Goal: Entertainment & Leisure: Browse casually

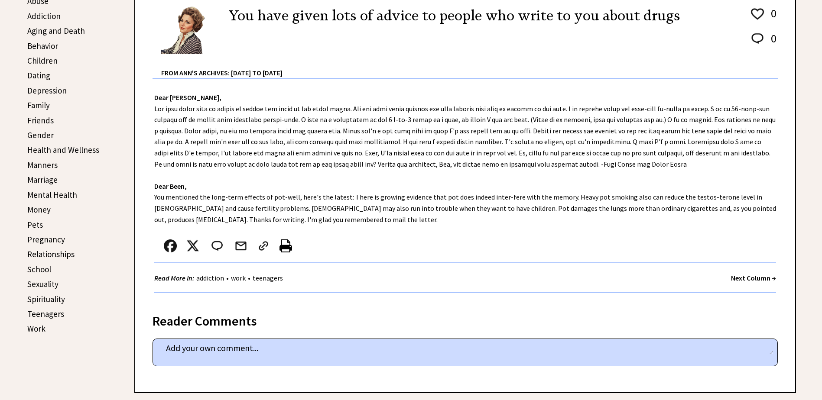
scroll to position [303, 0]
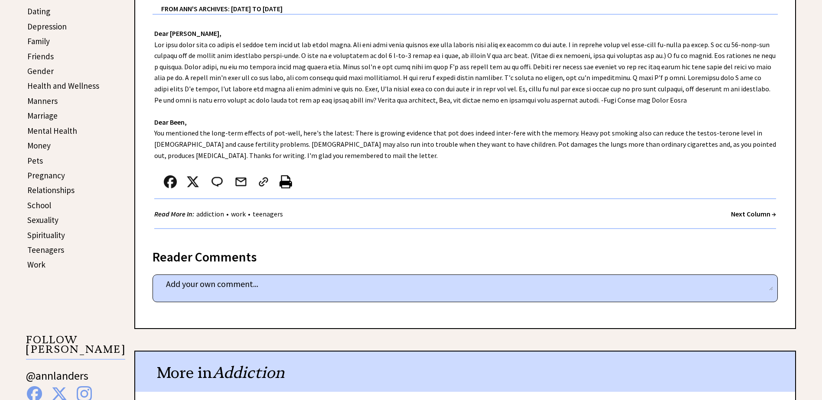
click at [738, 214] on strong "Next Column →" at bounding box center [753, 214] width 45 height 9
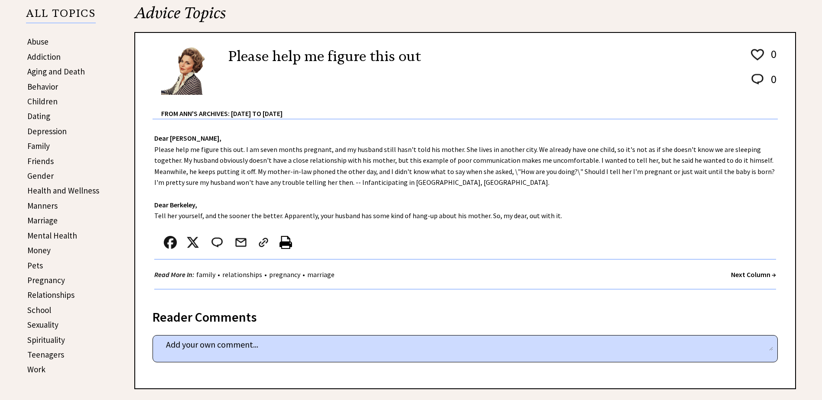
scroll to position [217, 0]
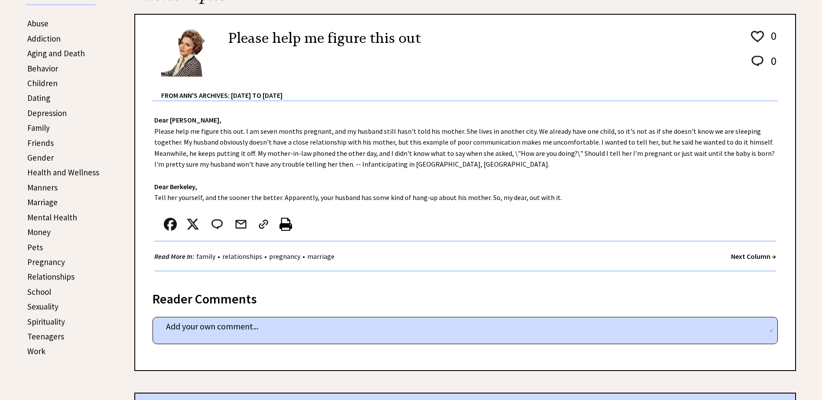
click at [733, 255] on strong "Next Column →" at bounding box center [753, 256] width 45 height 9
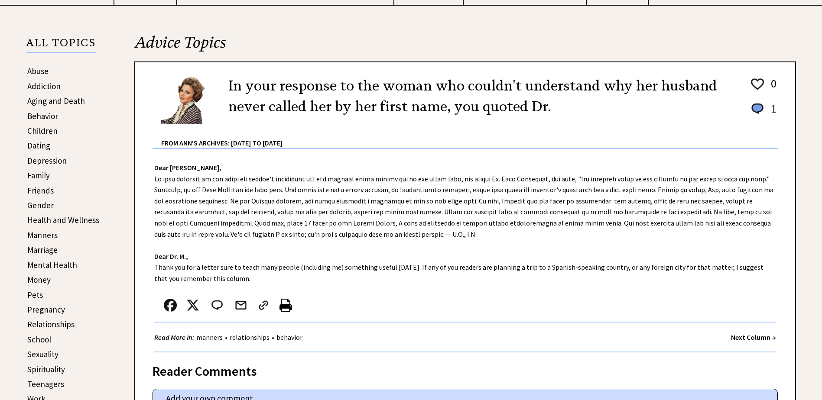
scroll to position [217, 0]
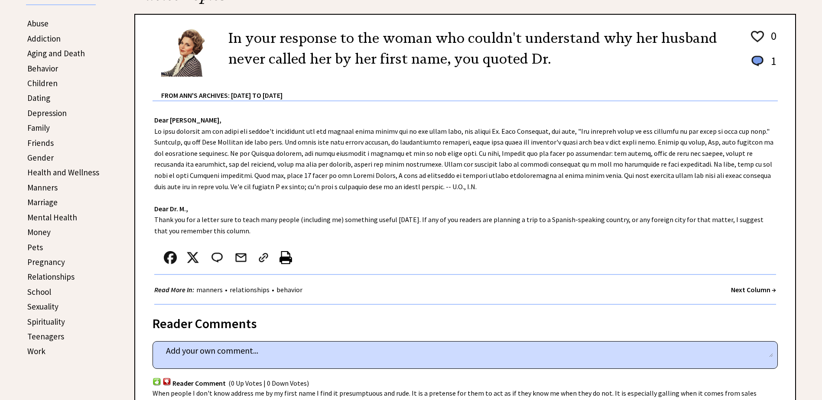
click at [733, 289] on strong "Next Column →" at bounding box center [753, 289] width 45 height 9
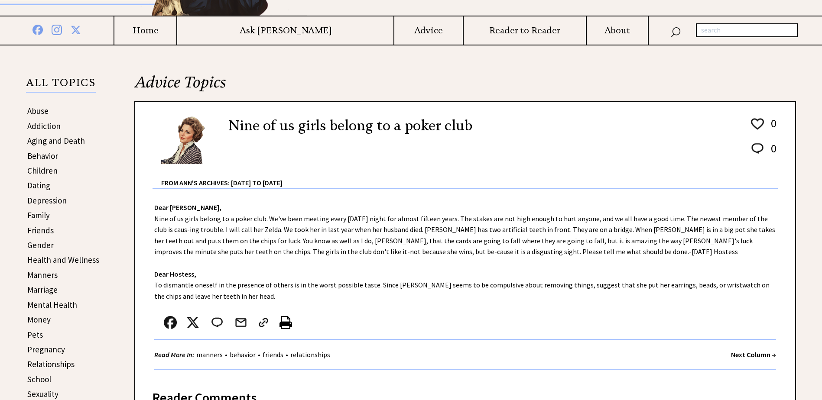
scroll to position [130, 0]
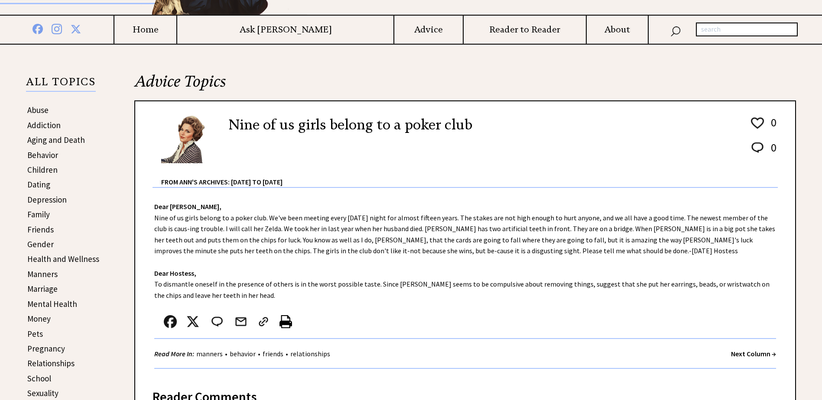
click at [748, 353] on strong "Next Column →" at bounding box center [753, 354] width 45 height 9
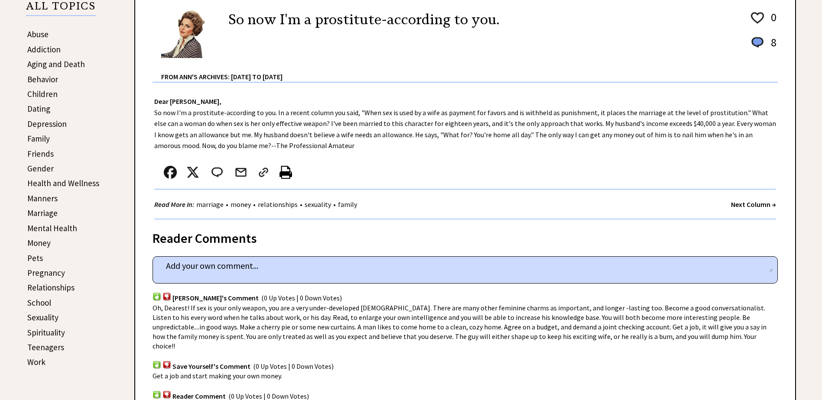
scroll to position [260, 0]
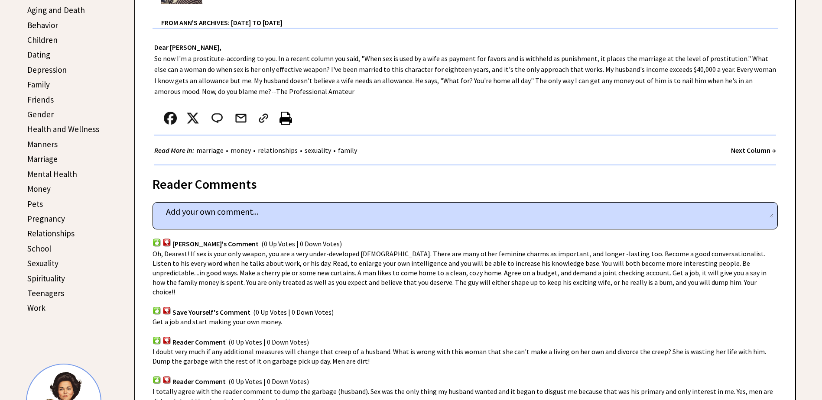
click at [749, 149] on strong "Next Column →" at bounding box center [753, 150] width 45 height 9
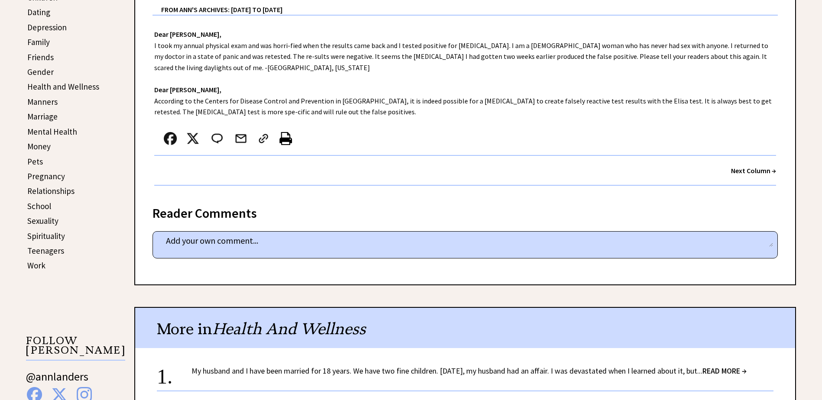
scroll to position [303, 0]
click at [739, 171] on strong "Next Column →" at bounding box center [753, 169] width 45 height 9
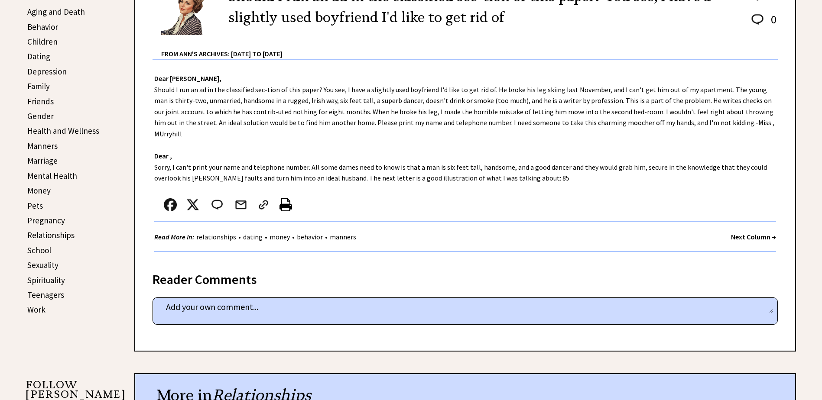
scroll to position [260, 0]
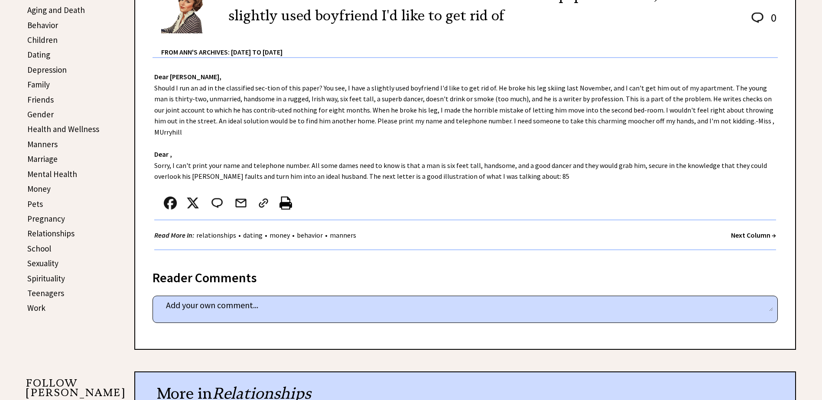
click at [741, 231] on strong "Next Column →" at bounding box center [753, 235] width 45 height 9
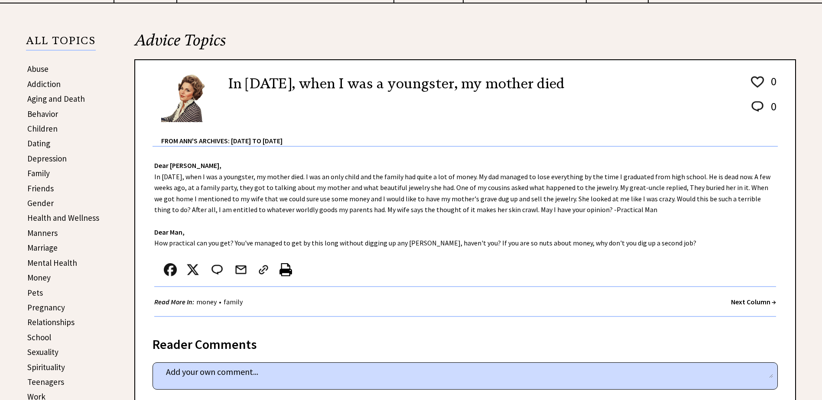
scroll to position [173, 0]
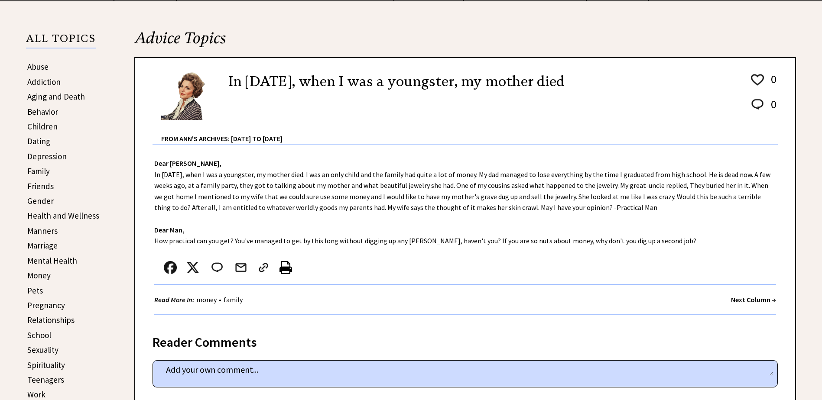
drag, startPoint x: 736, startPoint y: 299, endPoint x: 723, endPoint y: 309, distance: 16.4
click at [735, 298] on strong "Next Column →" at bounding box center [753, 299] width 45 height 9
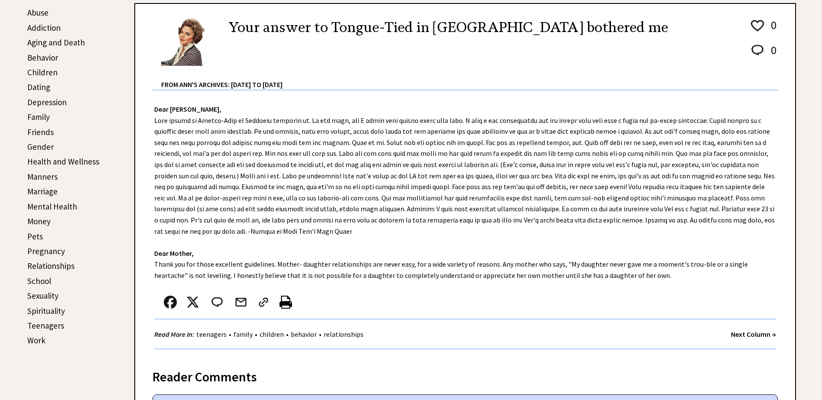
scroll to position [260, 0]
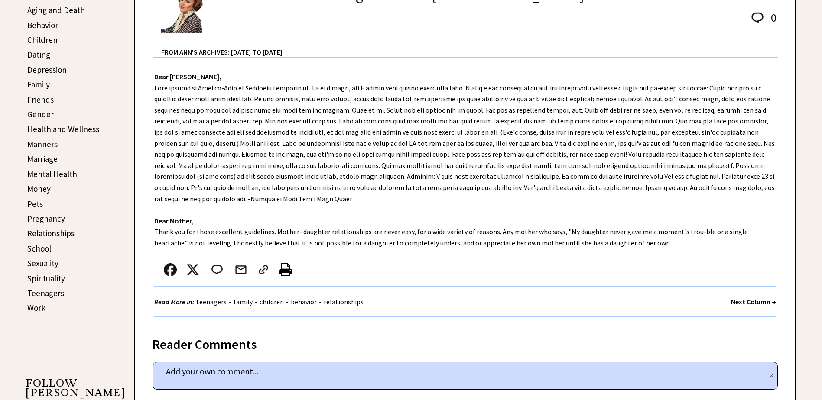
click at [748, 300] on strong "Next Column →" at bounding box center [753, 302] width 45 height 9
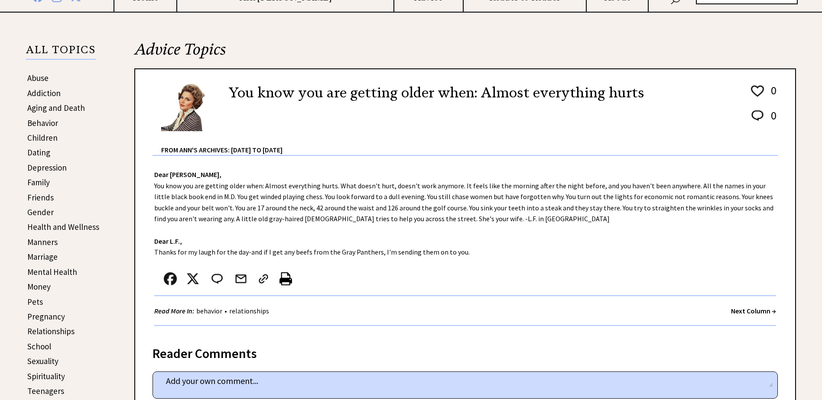
scroll to position [173, 0]
